Goal: Find specific page/section: Find specific page/section

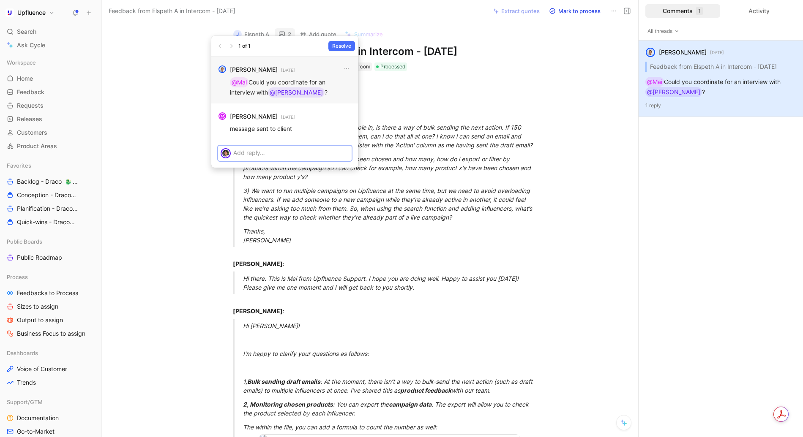
scroll to position [6, 0]
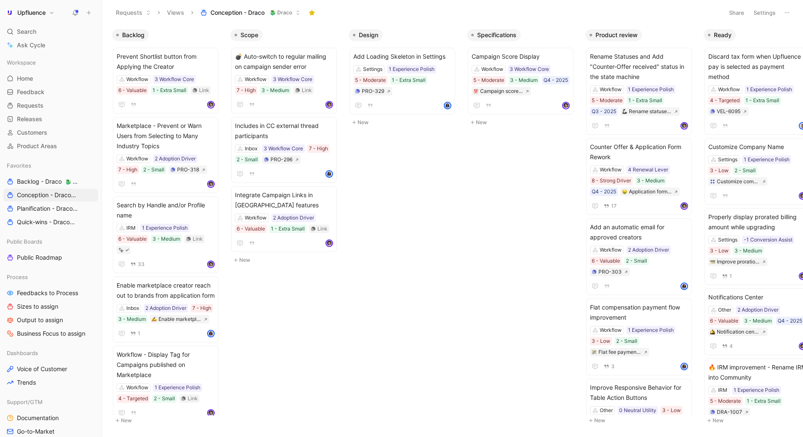
scroll to position [48, 0]
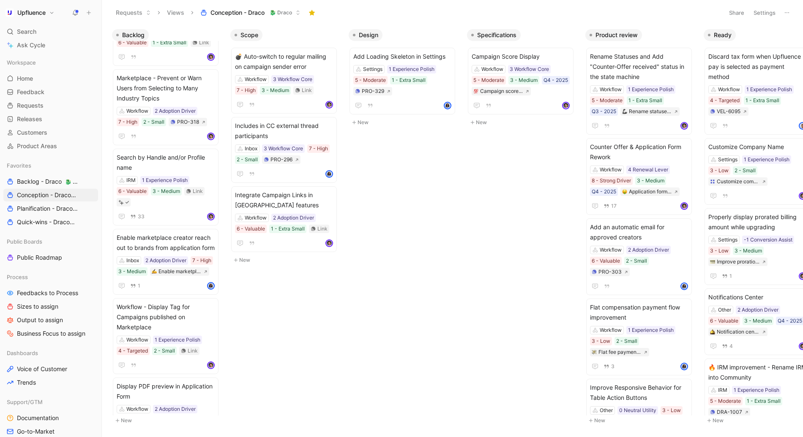
click at [358, 320] on div "Backlog Prevent Shortlist button from Applying the Creator Workflow 3 Workflow …" at bounding box center [452, 231] width 701 height 412
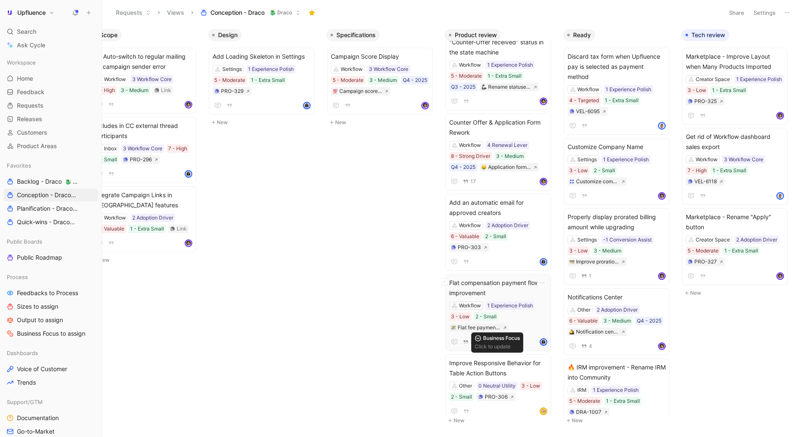
scroll to position [0, 0]
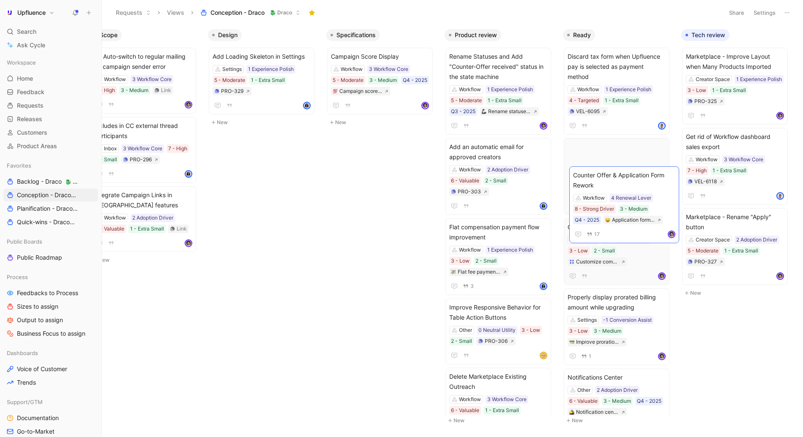
drag, startPoint x: 476, startPoint y: 156, endPoint x: 599, endPoint y: 184, distance: 126.2
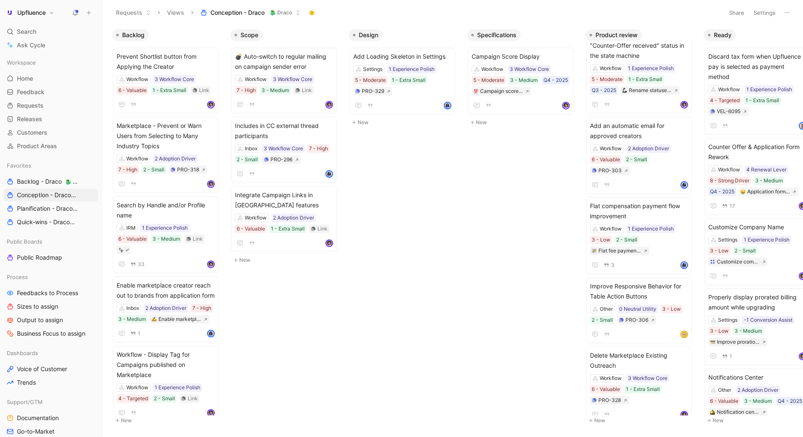
click at [436, 300] on div "Backlog Prevent Shortlist button from Applying the Creator Workflow 3 Workflow …" at bounding box center [452, 231] width 701 height 412
click at [316, 317] on div "Backlog Prevent Shortlist button from Applying the Creator Workflow 3 Workflow …" at bounding box center [452, 231] width 701 height 412
click at [355, 364] on div "Backlog Prevent Shortlist button from Applying the Creator Workflow 3 Workflow …" at bounding box center [452, 231] width 701 height 412
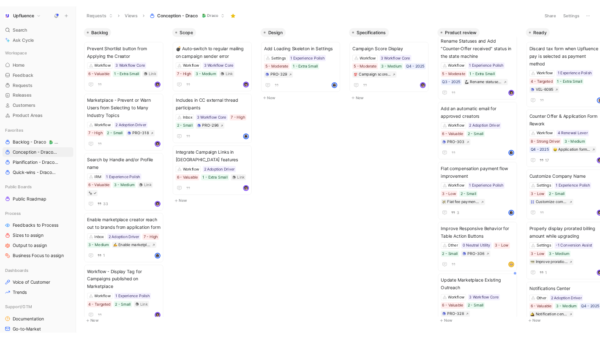
scroll to position [10, 0]
